Goal: Download file/media

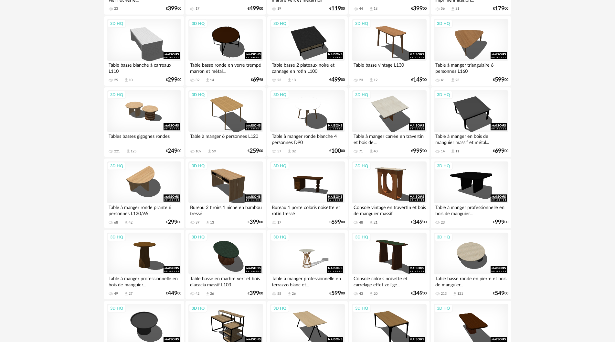
scroll to position [1217, 0]
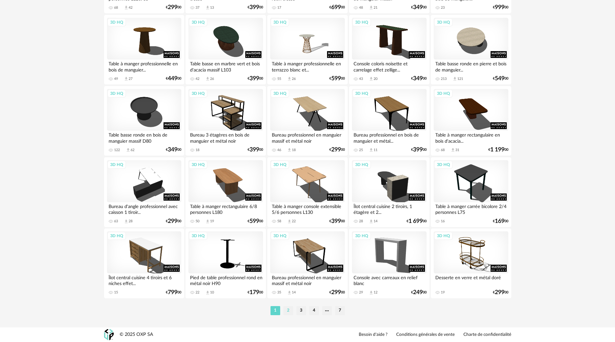
click at [292, 310] on li "2" at bounding box center [289, 310] width 10 height 9
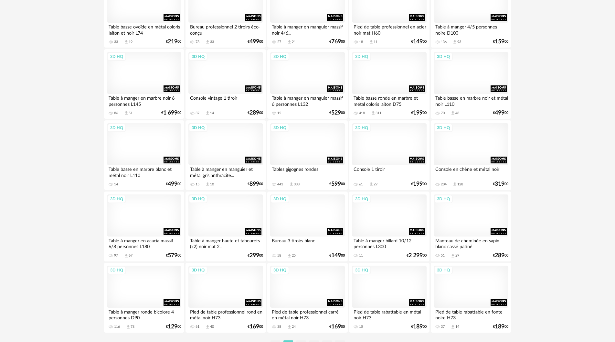
scroll to position [1217, 0]
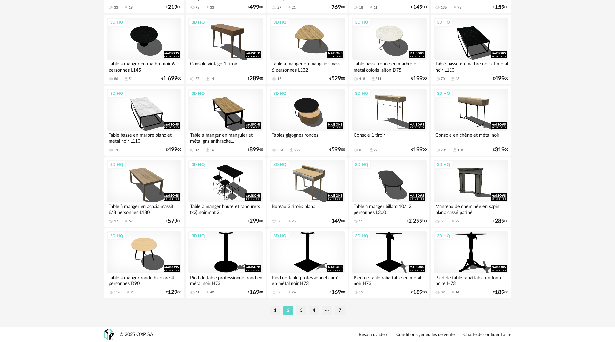
click at [302, 309] on li "3" at bounding box center [301, 310] width 10 height 9
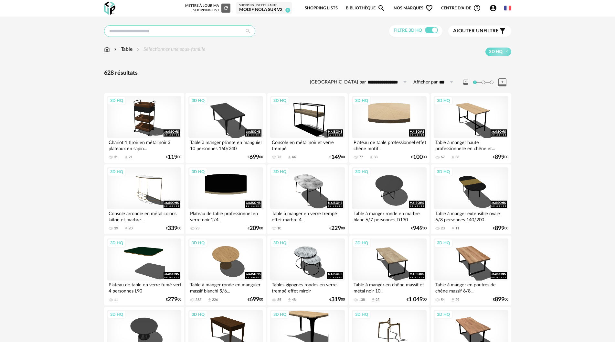
click at [153, 26] on input "text" at bounding box center [179, 31] width 151 height 12
type input "**********"
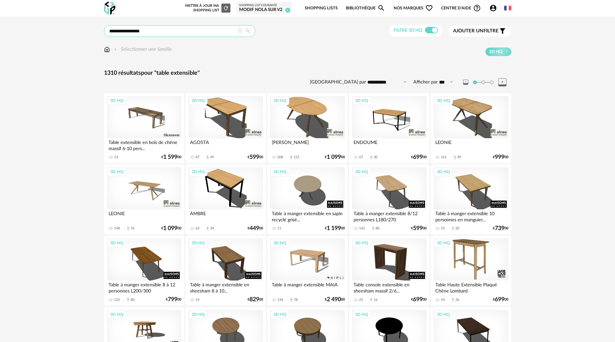
drag, startPoint x: 120, startPoint y: 30, endPoint x: 370, endPoint y: 15, distance: 251.0
type input "**********"
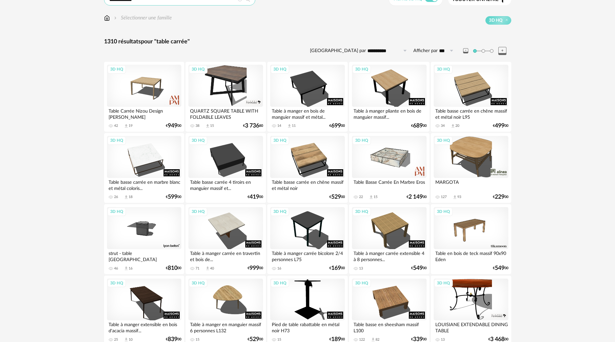
scroll to position [32, 0]
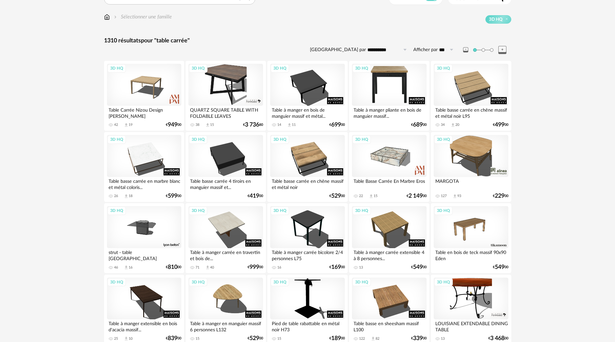
click at [390, 81] on div "3D HQ" at bounding box center [389, 85] width 74 height 42
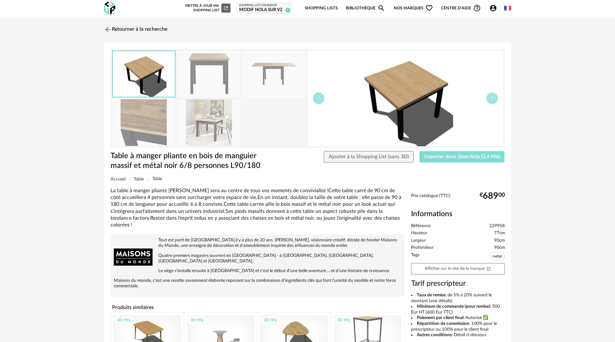
click at [469, 156] on span "Importer dans SketchUp (2,4 Mo)" at bounding box center [462, 156] width 76 height 5
